Goal: Download file/media

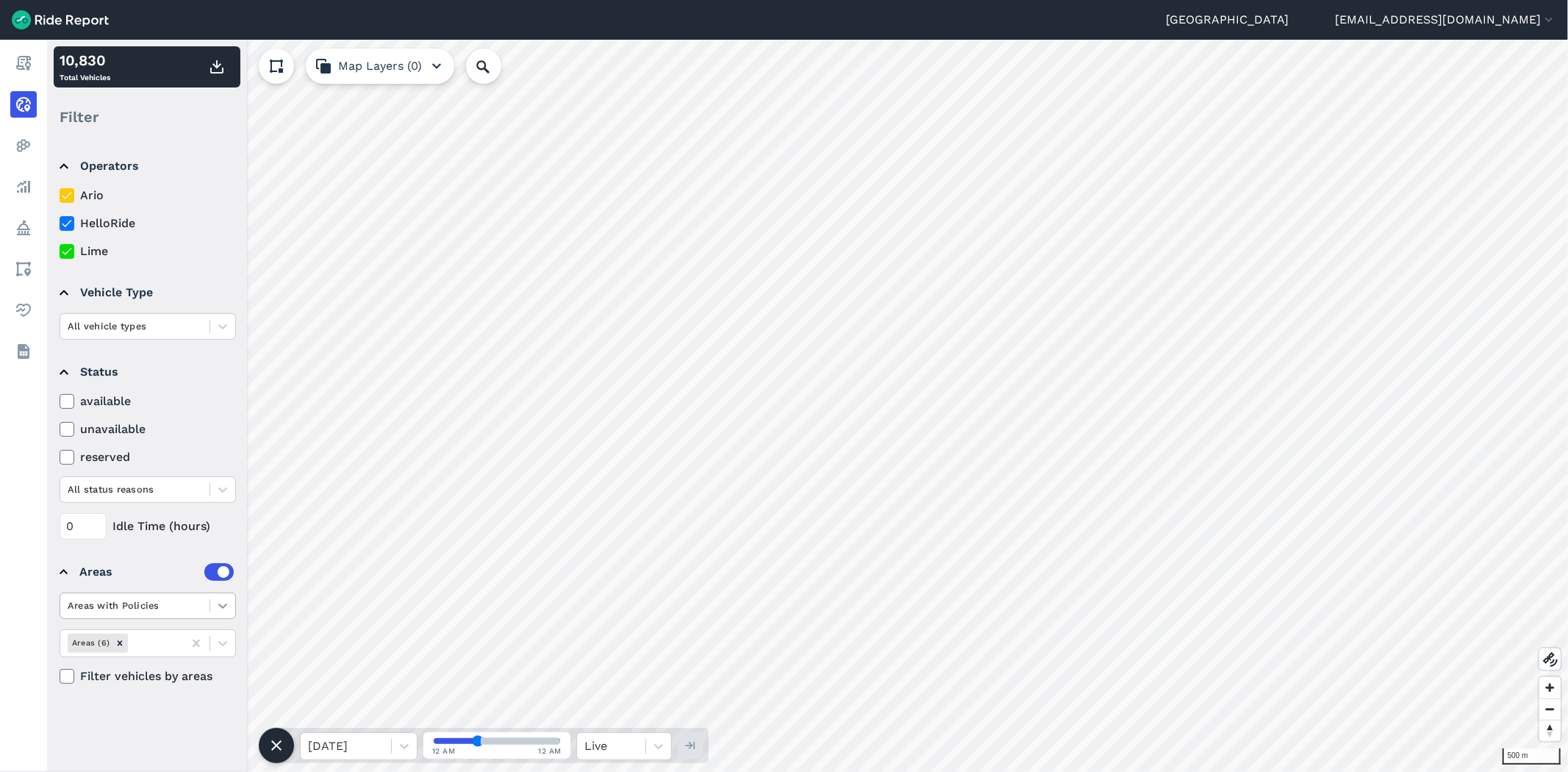
click at [226, 609] on icon at bounding box center [223, 605] width 15 height 15
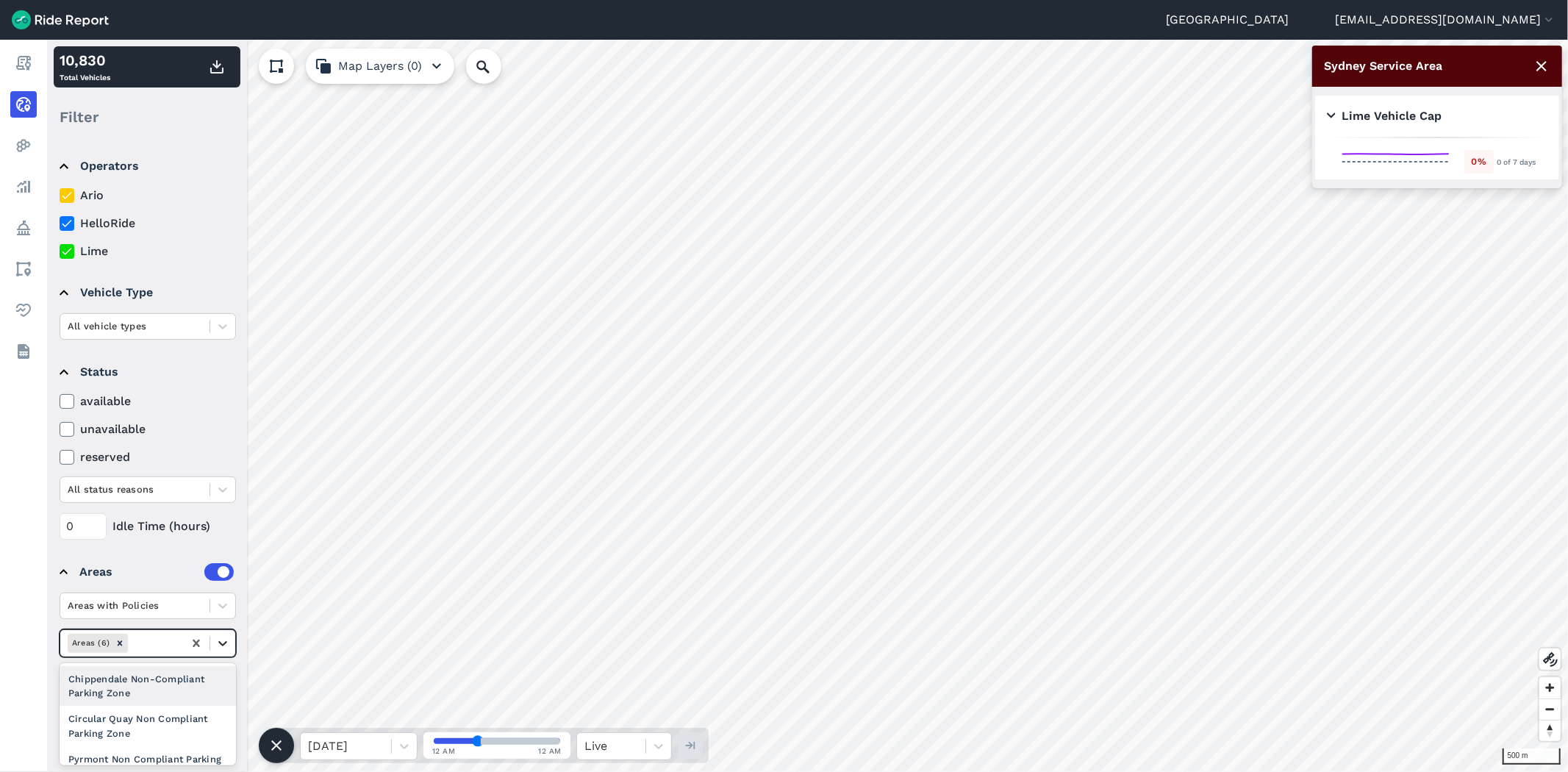
click at [229, 643] on icon at bounding box center [223, 643] width 15 height 15
click at [161, 751] on div "Sydney Service Area" at bounding box center [148, 764] width 177 height 26
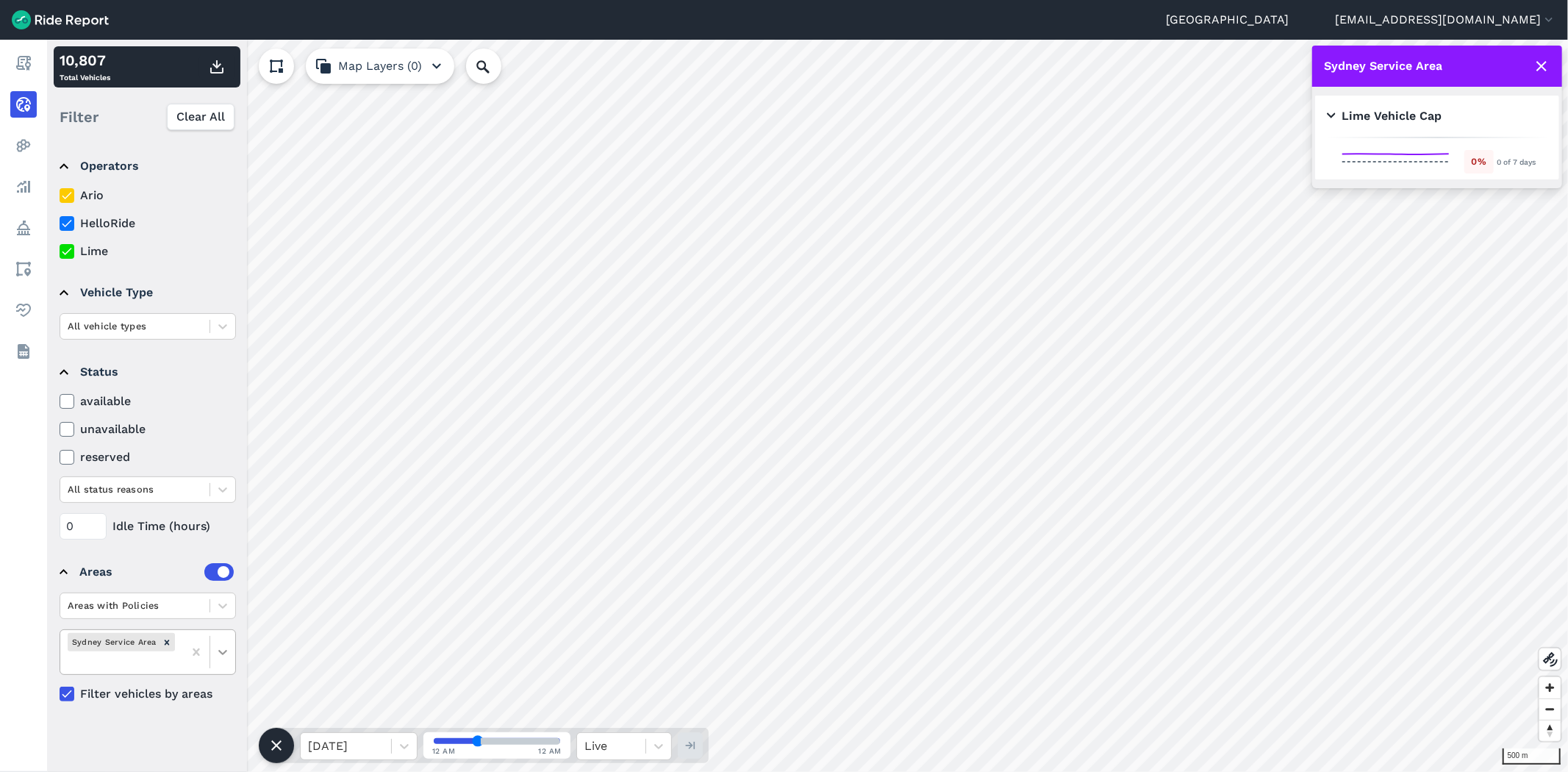
click at [226, 653] on icon at bounding box center [223, 652] width 15 height 15
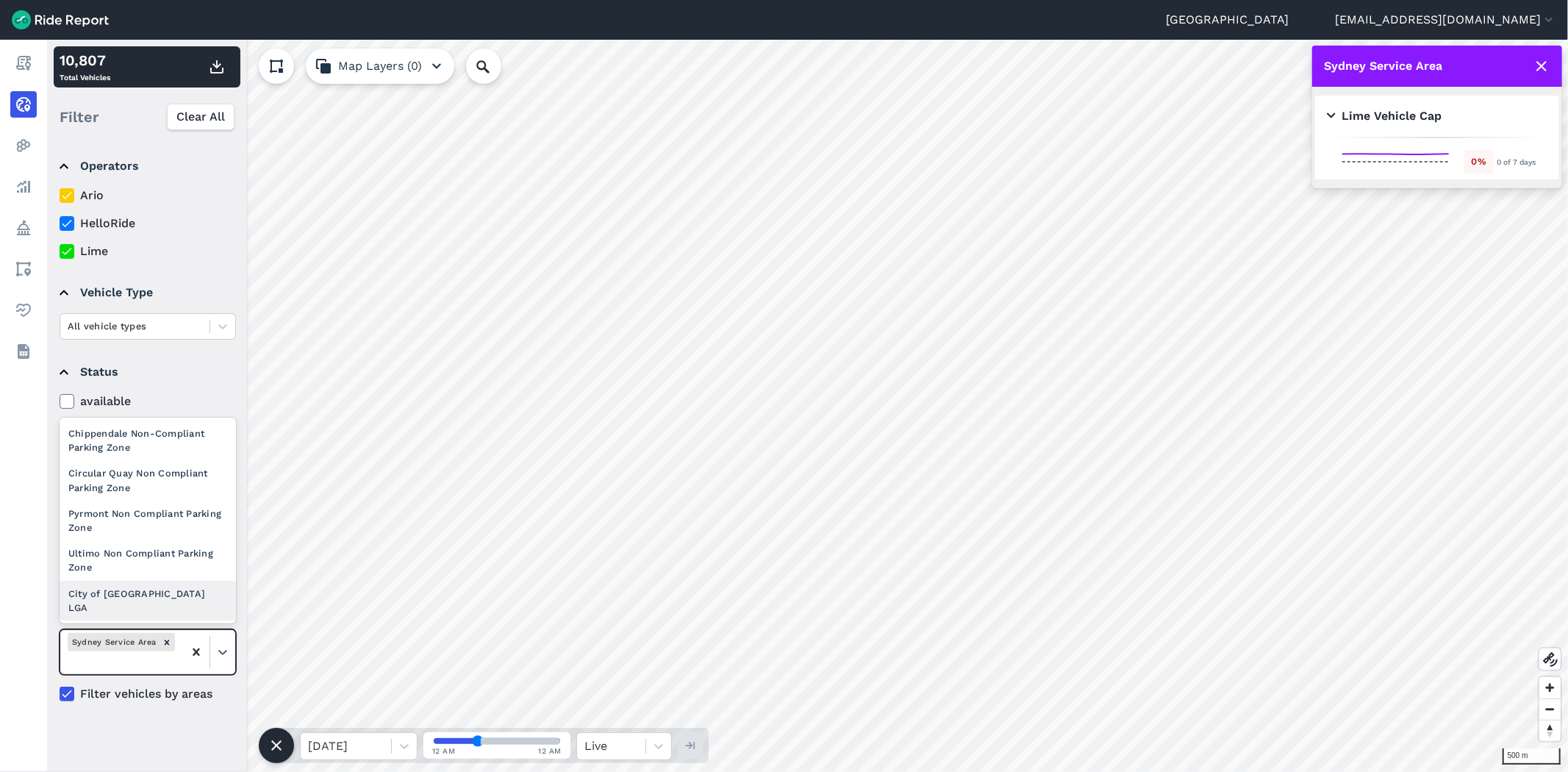
click at [197, 650] on icon at bounding box center [196, 652] width 15 height 15
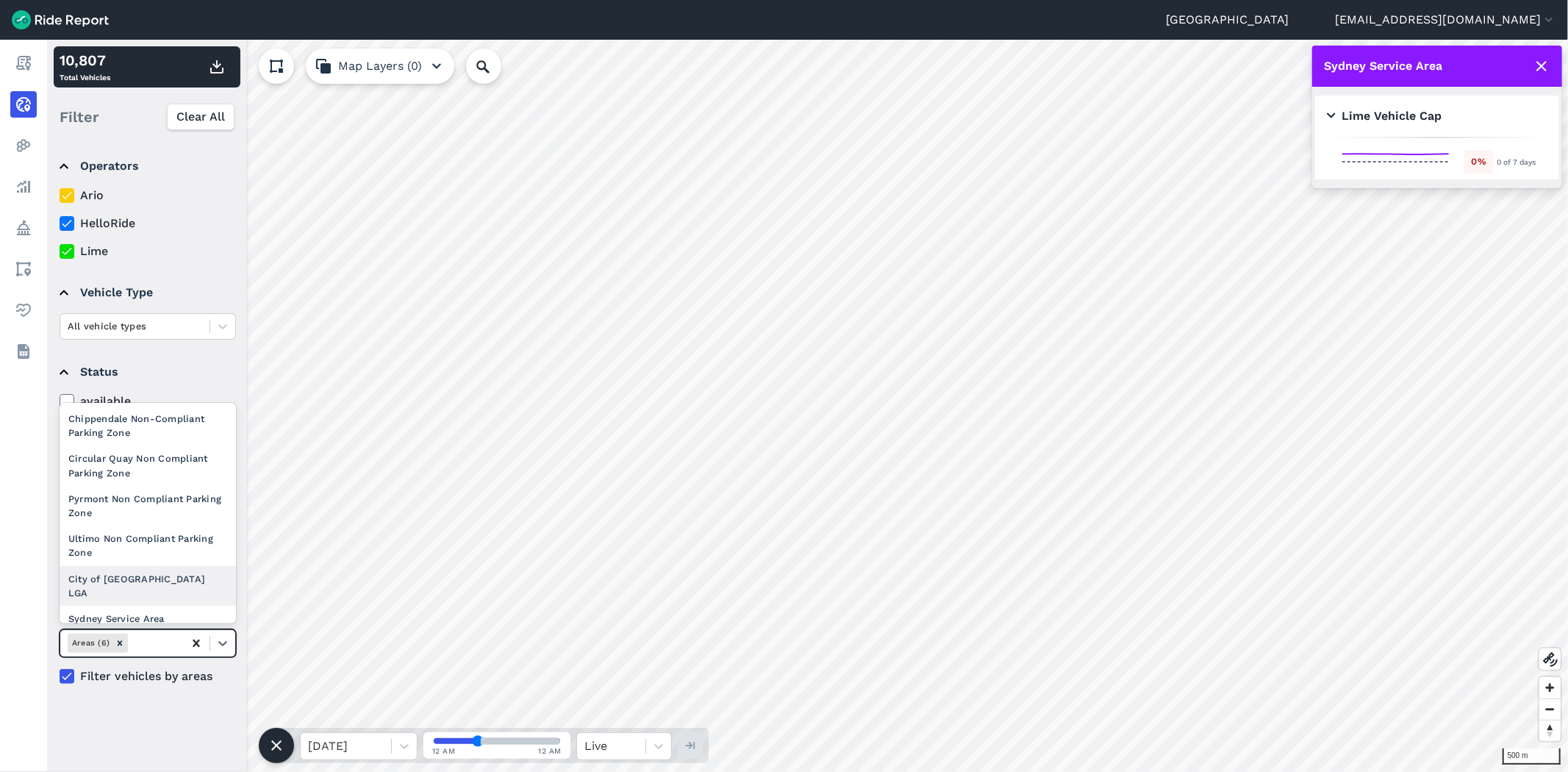
click at [193, 656] on div at bounding box center [196, 643] width 27 height 27
click at [195, 644] on icon at bounding box center [196, 643] width 7 height 8
click at [193, 701] on div "Operators Ario HelloRide Lime Vehicle Type All vehicle types Status available u…" at bounding box center [147, 456] width 200 height 632
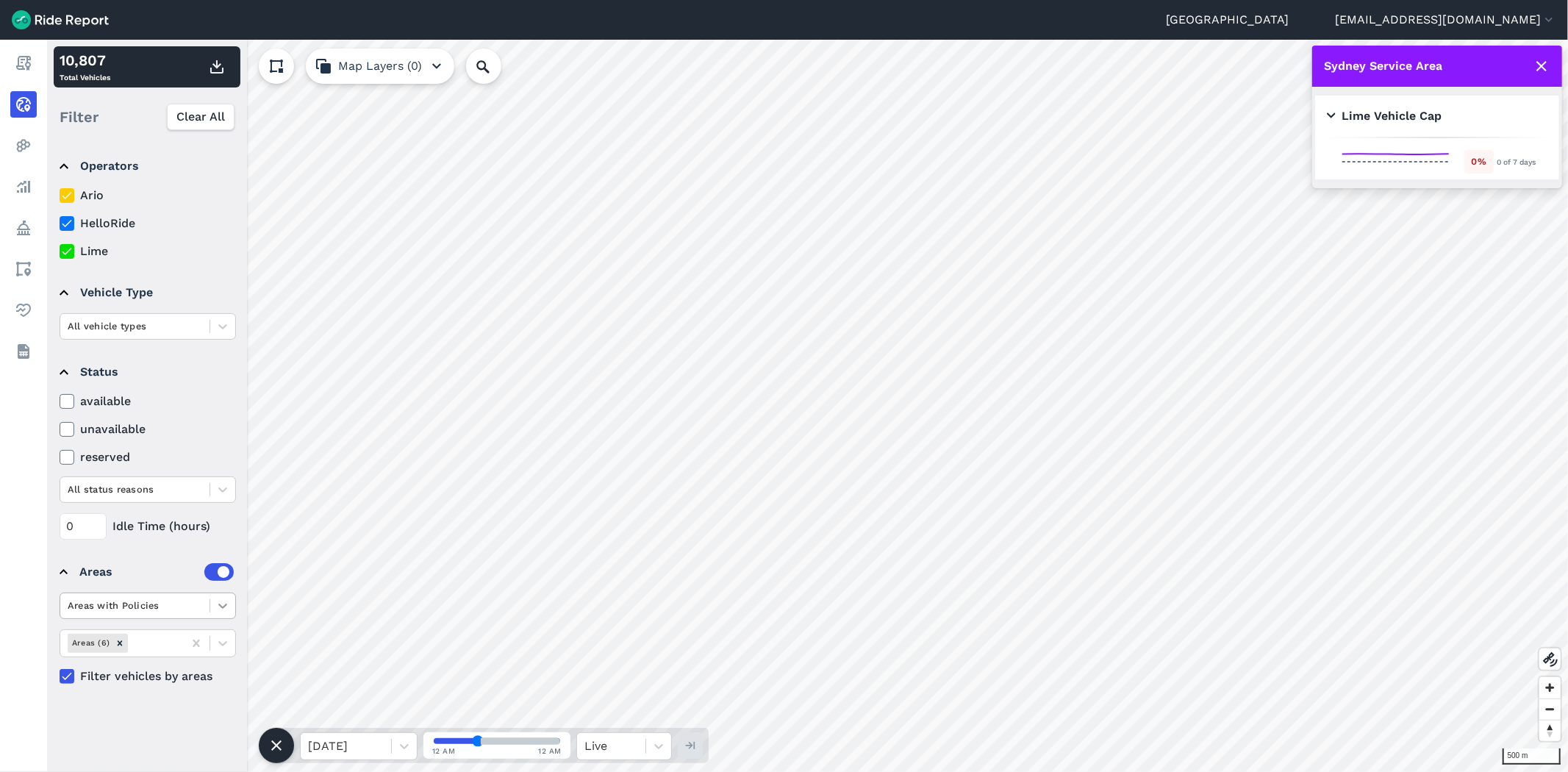
click at [226, 608] on icon at bounding box center [223, 605] width 15 height 15
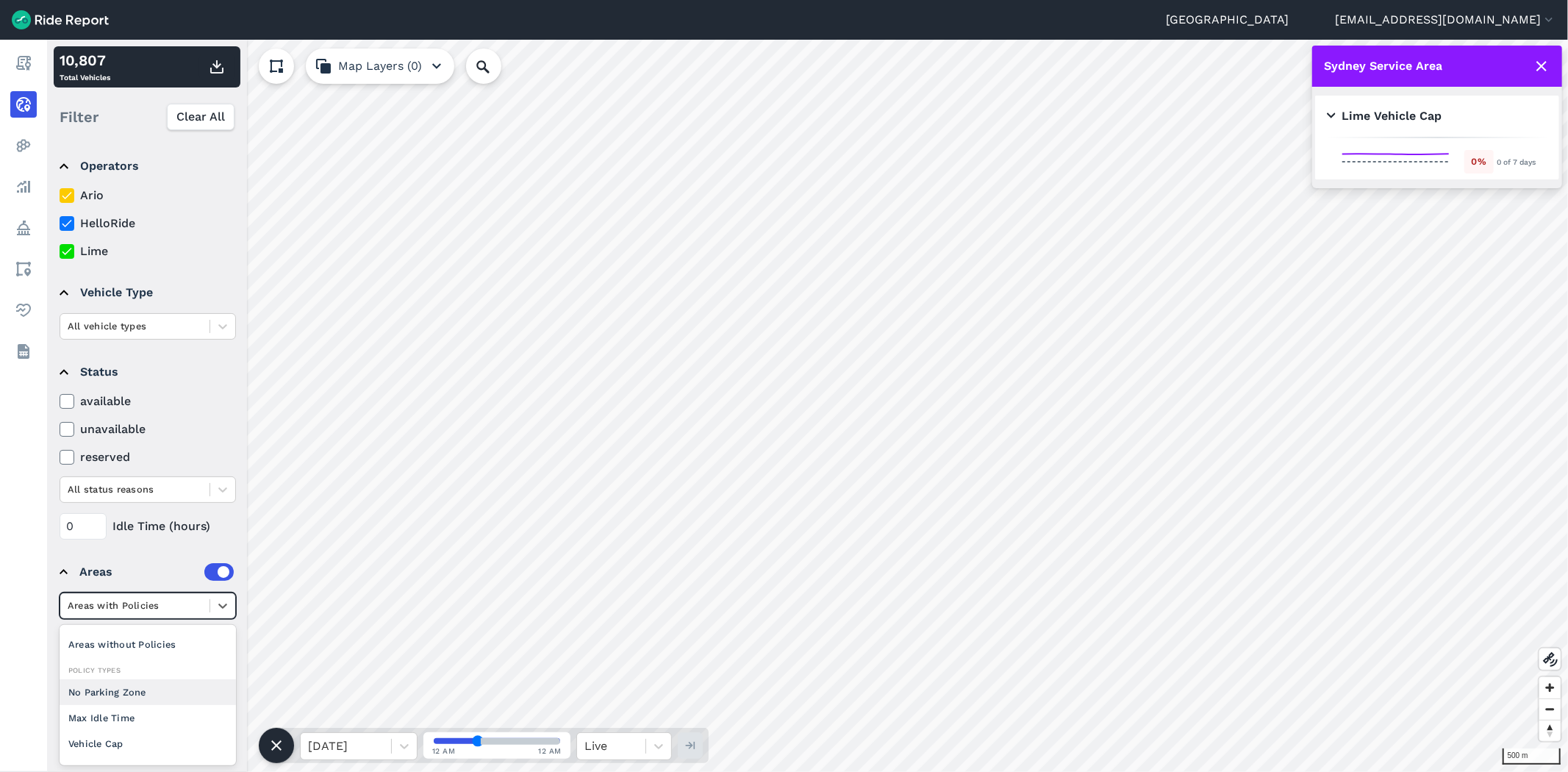
scroll to position [0, 0]
click at [187, 660] on div "Areas without Policies" at bounding box center [148, 666] width 177 height 26
click at [219, 649] on icon at bounding box center [223, 643] width 15 height 15
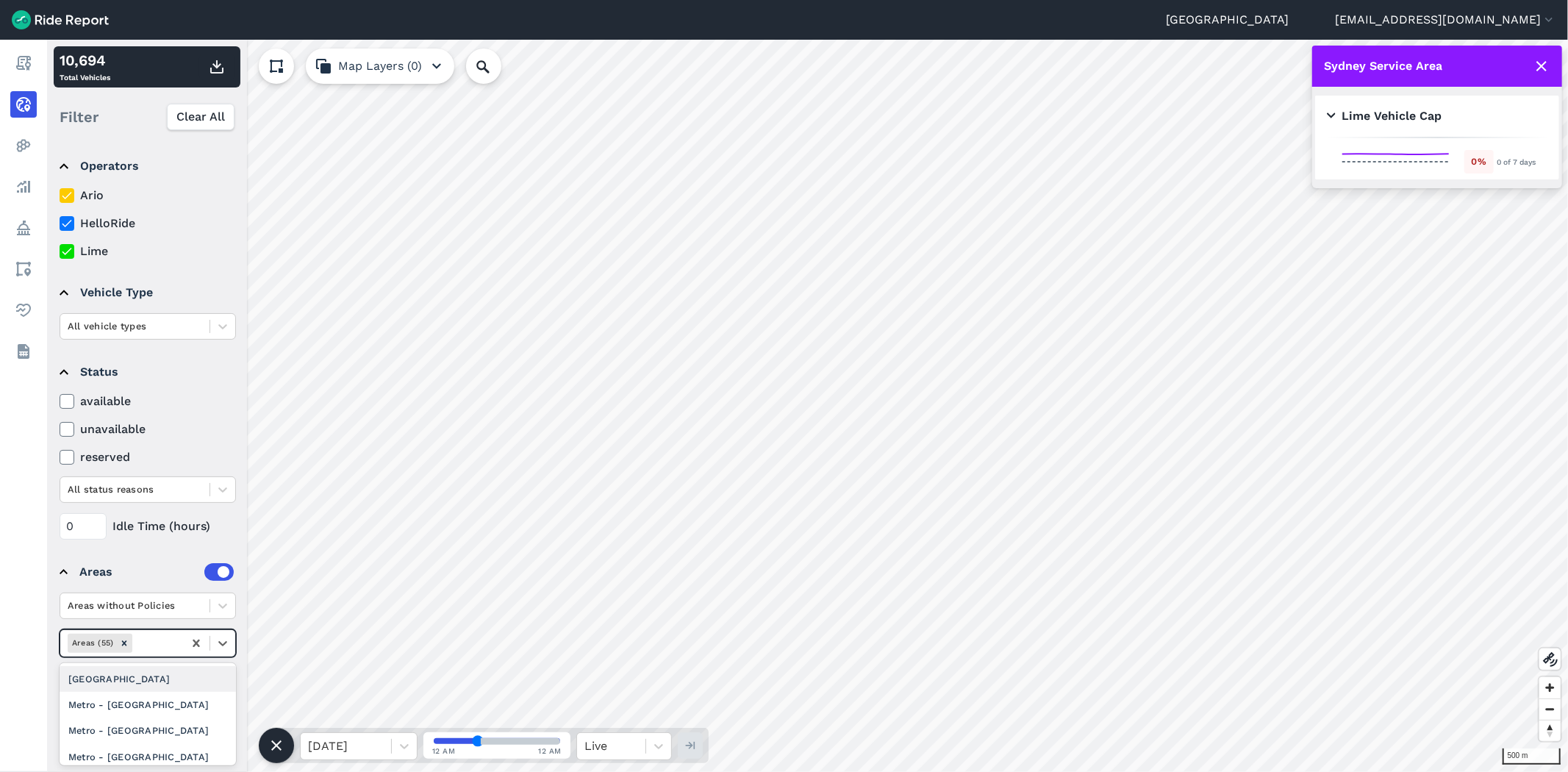
click at [155, 685] on div "[GEOGRAPHIC_DATA]" at bounding box center [148, 679] width 177 height 26
click at [1544, 62] on icon at bounding box center [1541, 66] width 18 height 18
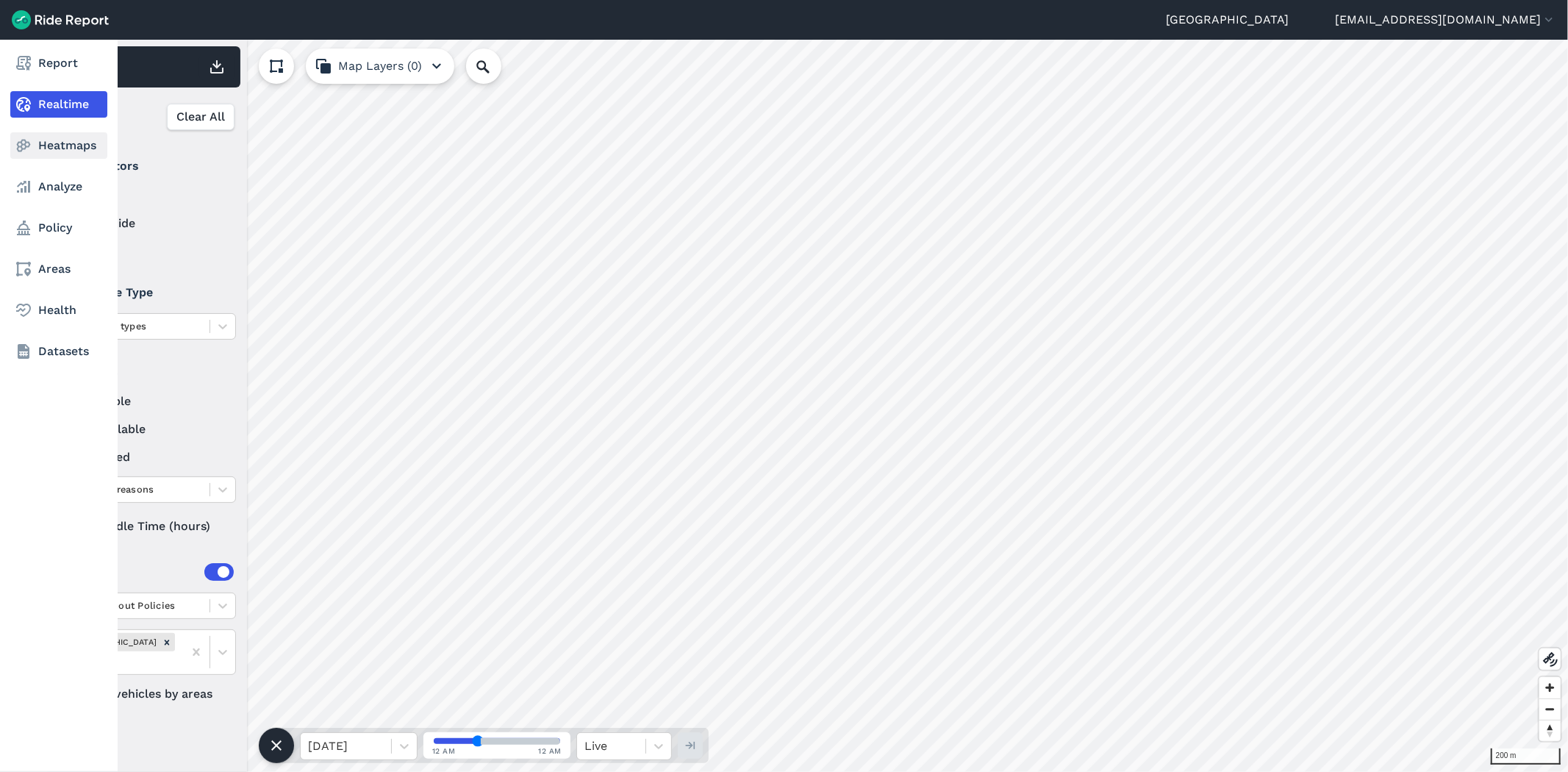
click at [60, 157] on link "Heatmaps" at bounding box center [58, 145] width 97 height 27
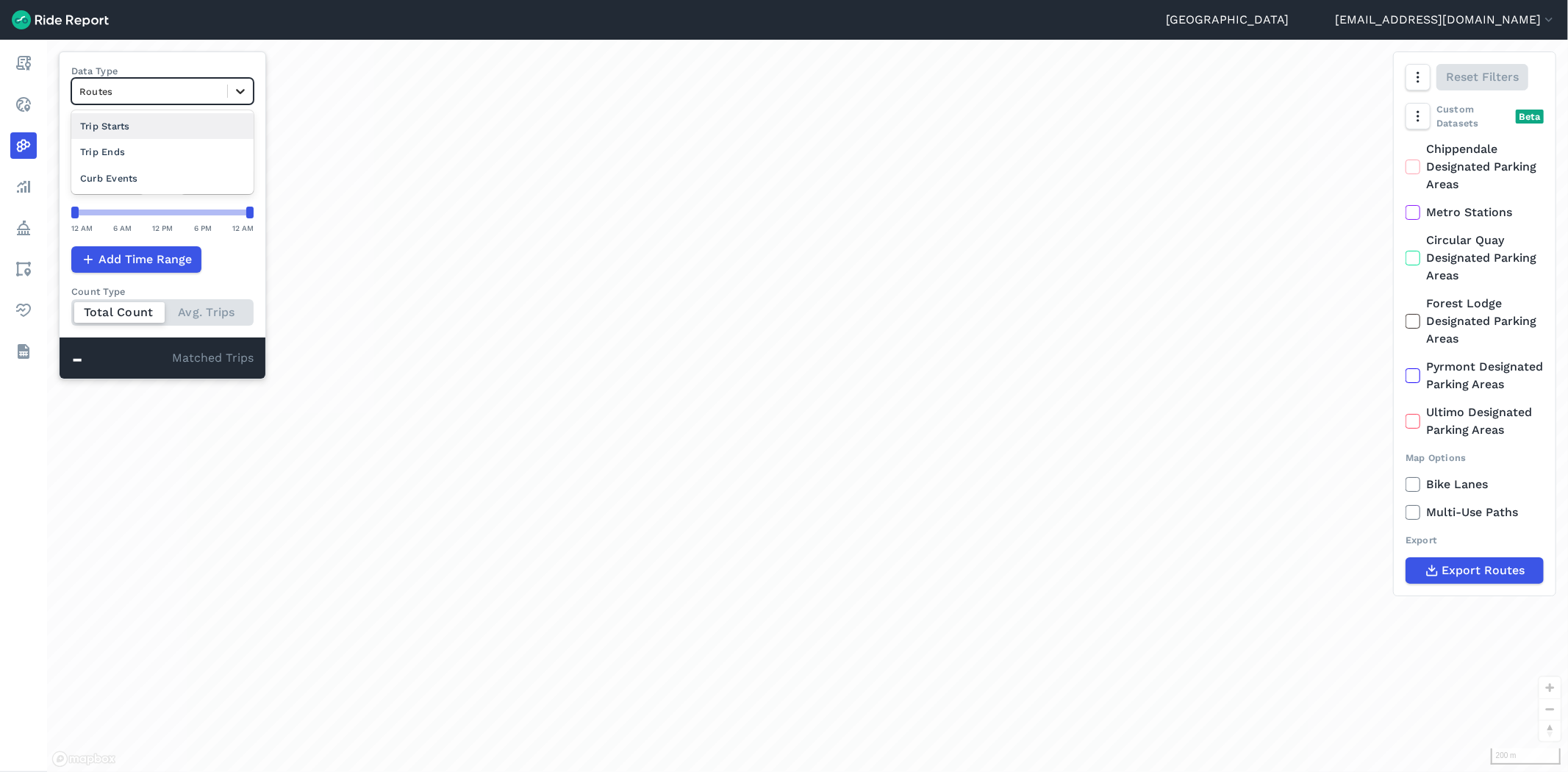
click at [243, 92] on icon at bounding box center [240, 91] width 15 height 15
click at [217, 175] on div "Curb Events" at bounding box center [162, 178] width 182 height 26
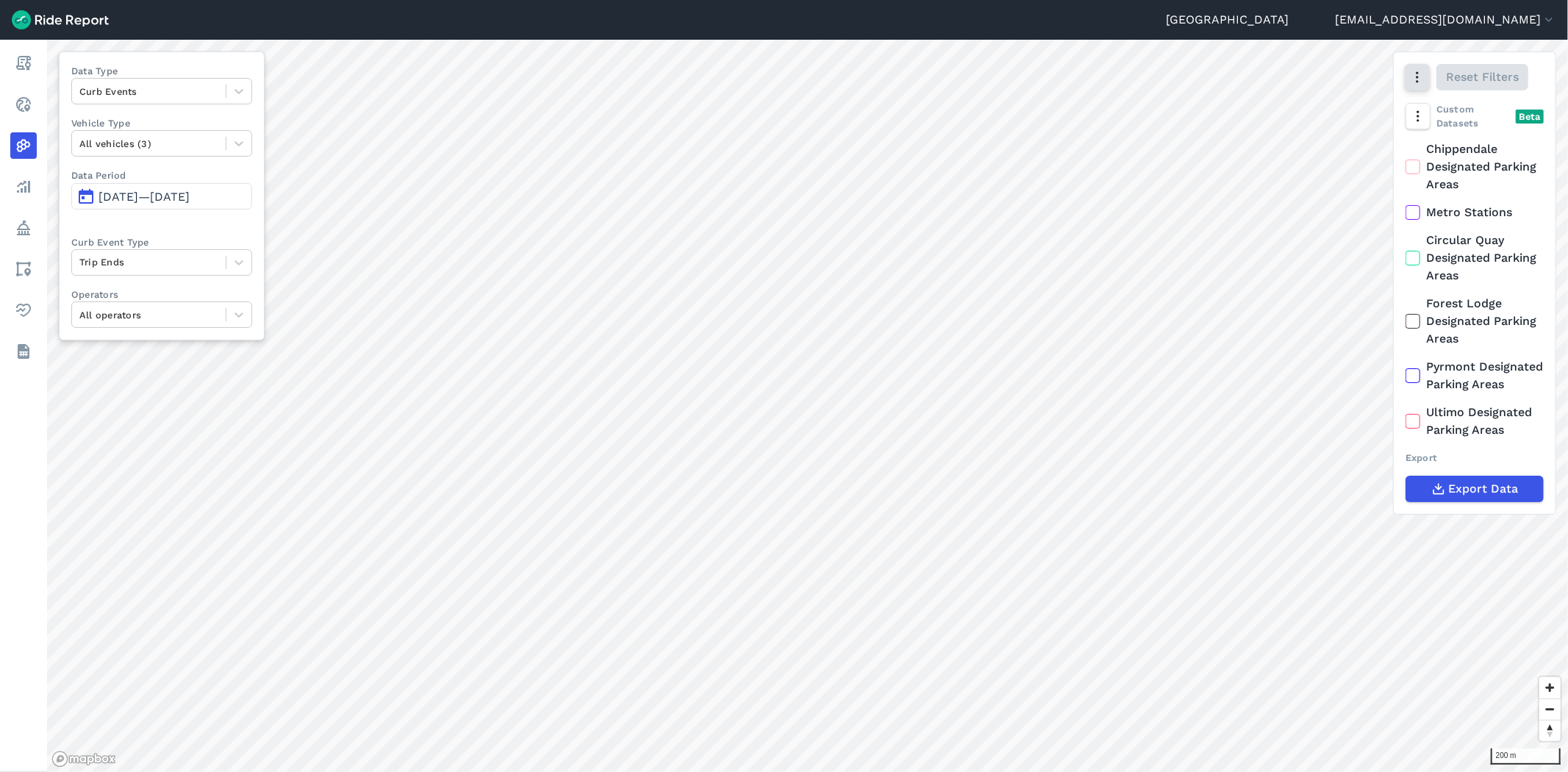
click at [1409, 78] on button "button" at bounding box center [1417, 77] width 25 height 27
click at [834, 771] on html "Sydney [EMAIL_ADDRESS][DOMAIN_NAME] Settings Terms Sign Out Report Realtime Hea…" at bounding box center [784, 386] width 1568 height 772
click at [1420, 81] on icon "button" at bounding box center [1417, 77] width 15 height 15
click at [1352, 142] on label "Satellite" at bounding box center [1339, 139] width 82 height 31
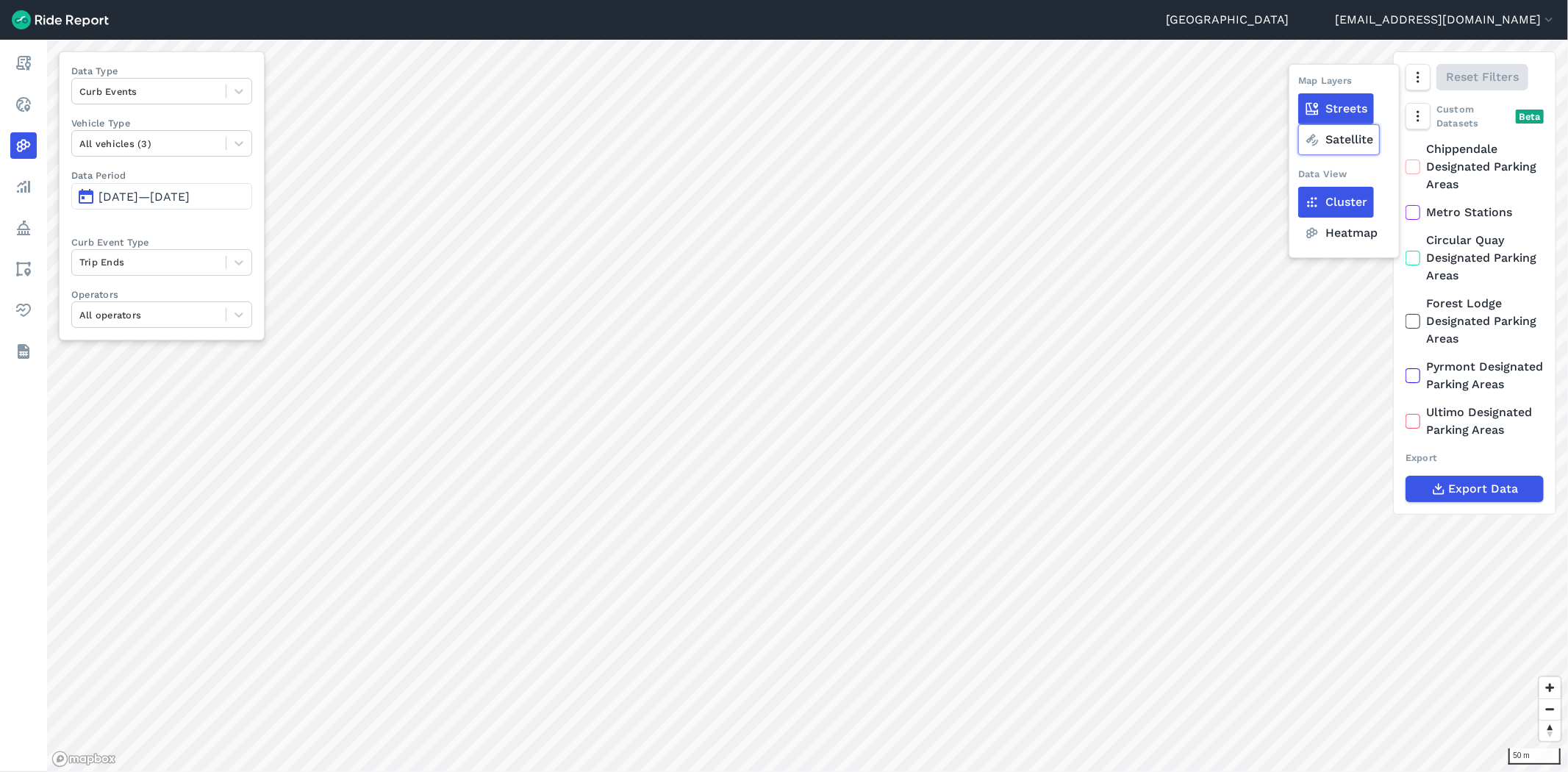
click at [1298, 83] on input "Satellite" at bounding box center [1298, 78] width 0 height 9
click at [1341, 106] on label "Streets" at bounding box center [1335, 109] width 76 height 31
click at [1298, 83] on input "Streets" at bounding box center [1298, 78] width 0 height 9
click at [1342, 234] on label "Heatmap" at bounding box center [1341, 233] width 86 height 31
click at [1298, 83] on input "Heatmap" at bounding box center [1298, 78] width 0 height 9
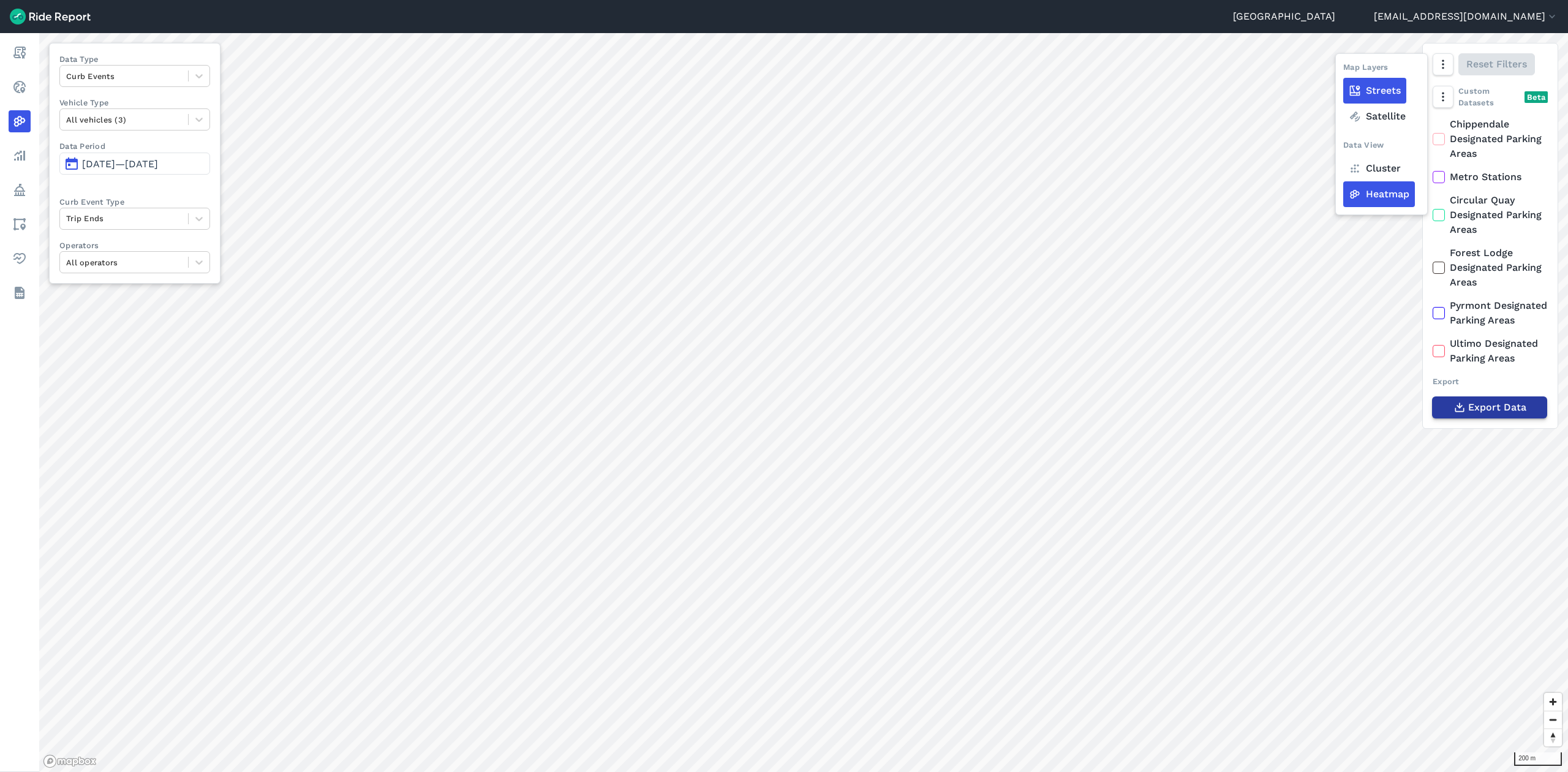
click at [1306, 415] on span "Export Data" at bounding box center [1497, 407] width 58 height 15
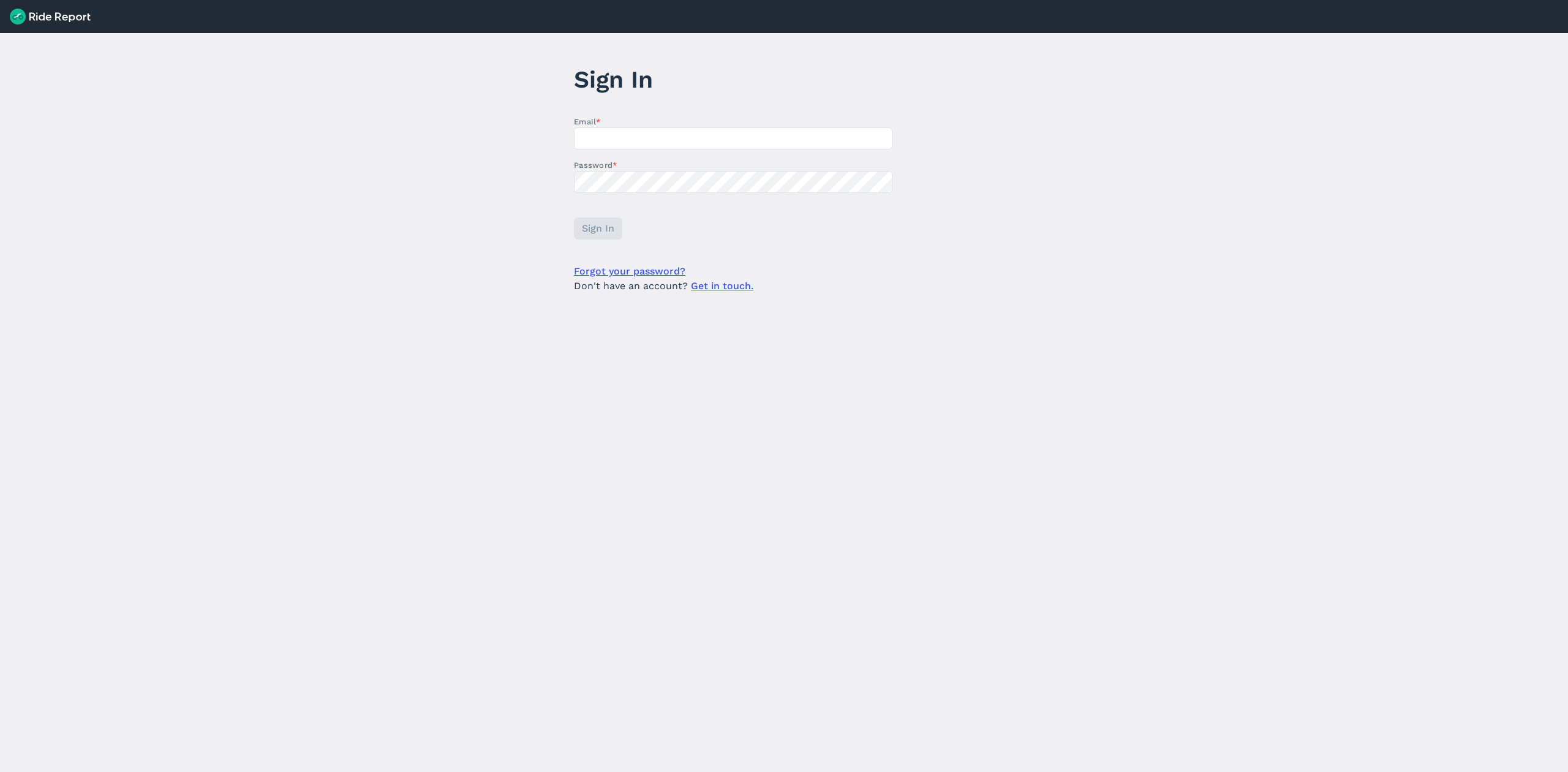
type input "[EMAIL_ADDRESS][DOMAIN_NAME]"
click at [597, 222] on span "Sign In" at bounding box center [597, 228] width 33 height 15
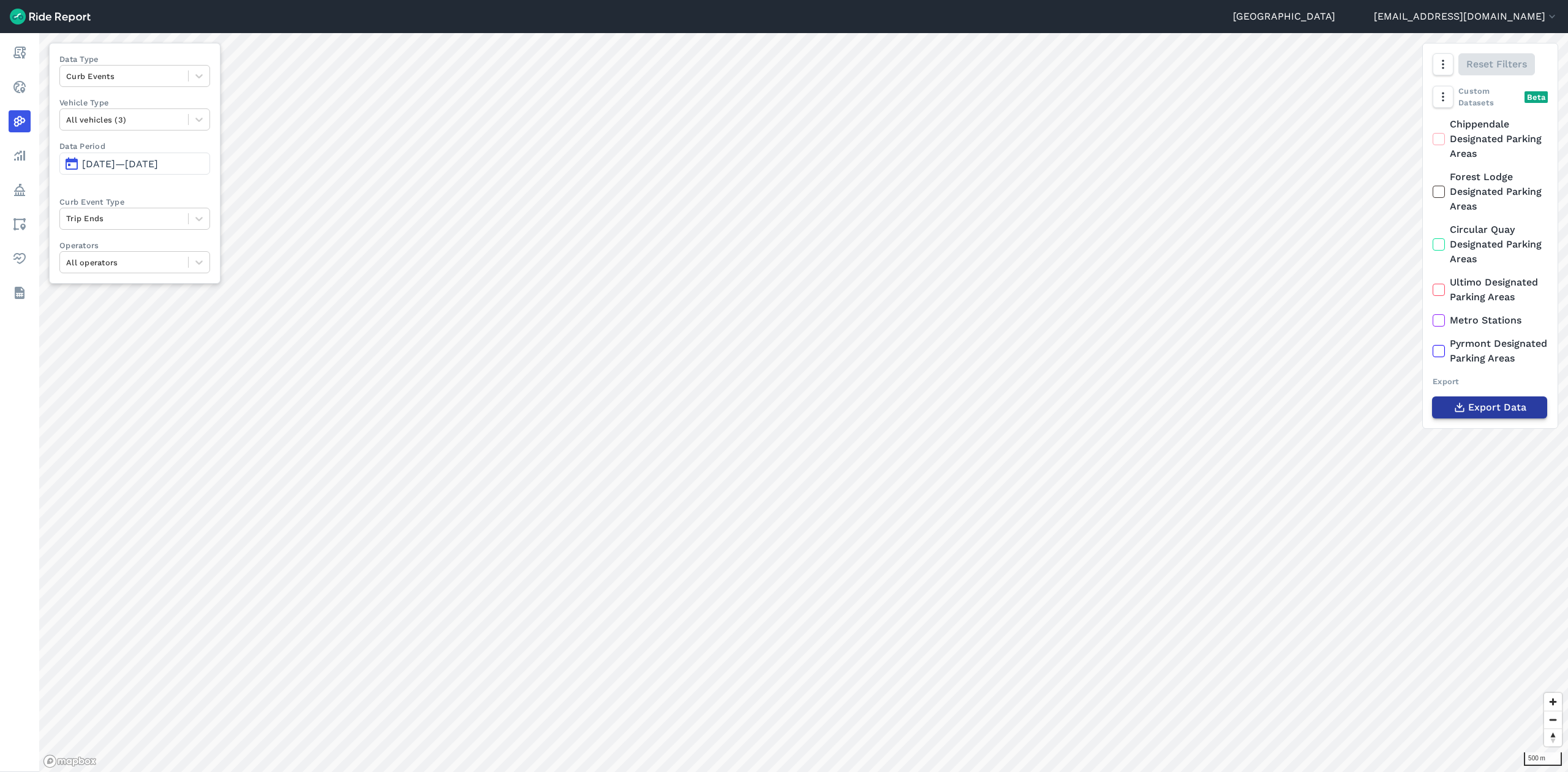
click at [1306, 415] on span "Export Data" at bounding box center [1497, 407] width 58 height 15
